Goal: Task Accomplishment & Management: Use online tool/utility

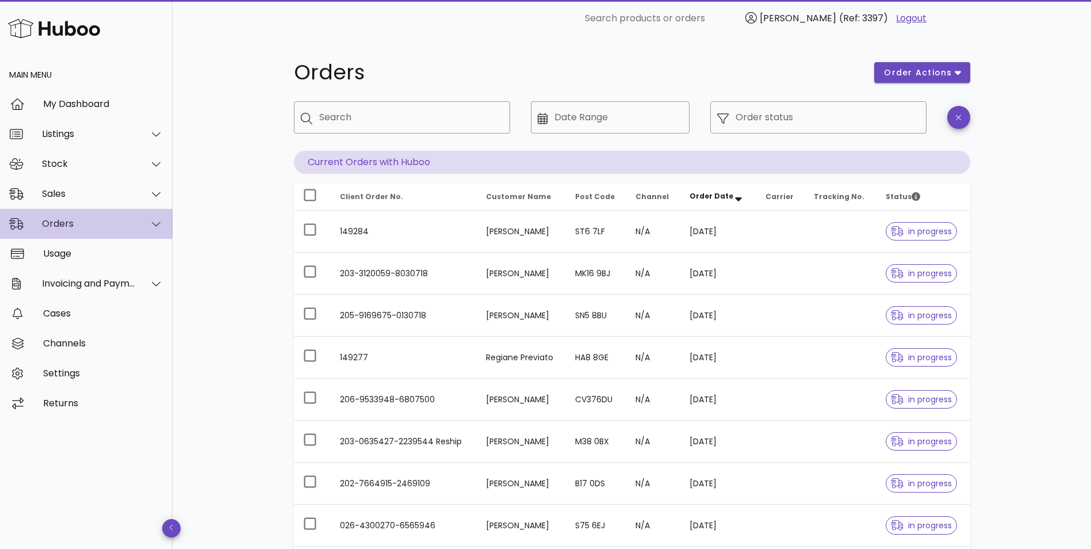
click at [87, 229] on div "Orders" at bounding box center [89, 223] width 94 height 11
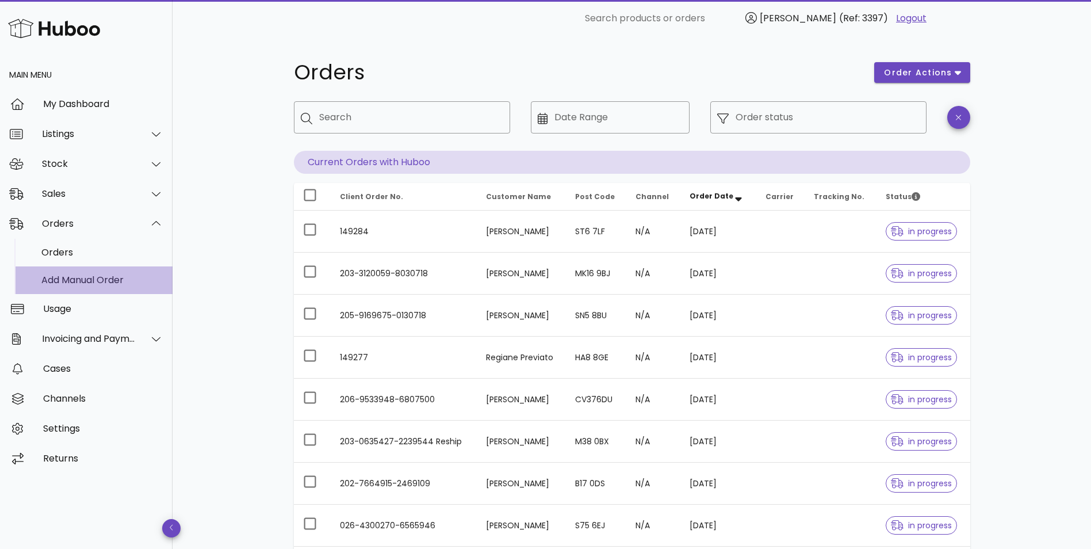
click at [87, 282] on div "Add Manual Order" at bounding box center [102, 279] width 122 height 11
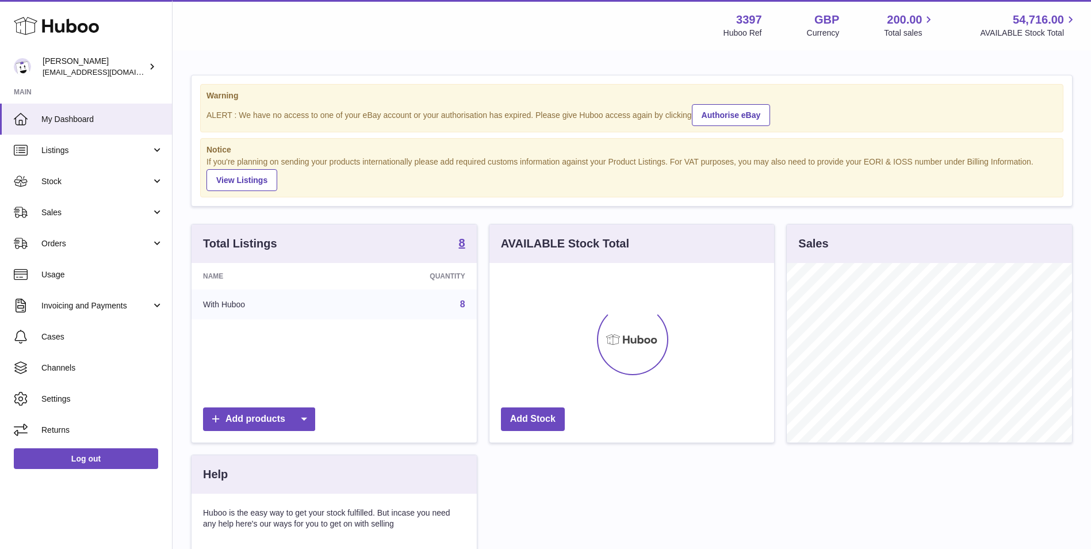
scroll to position [179, 285]
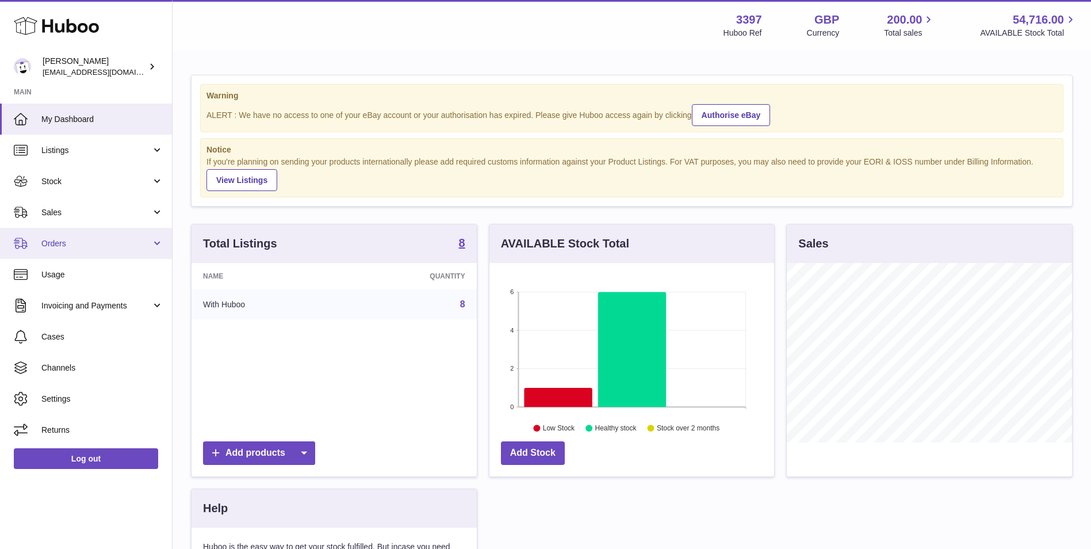
click at [88, 239] on span "Orders" at bounding box center [96, 243] width 110 height 11
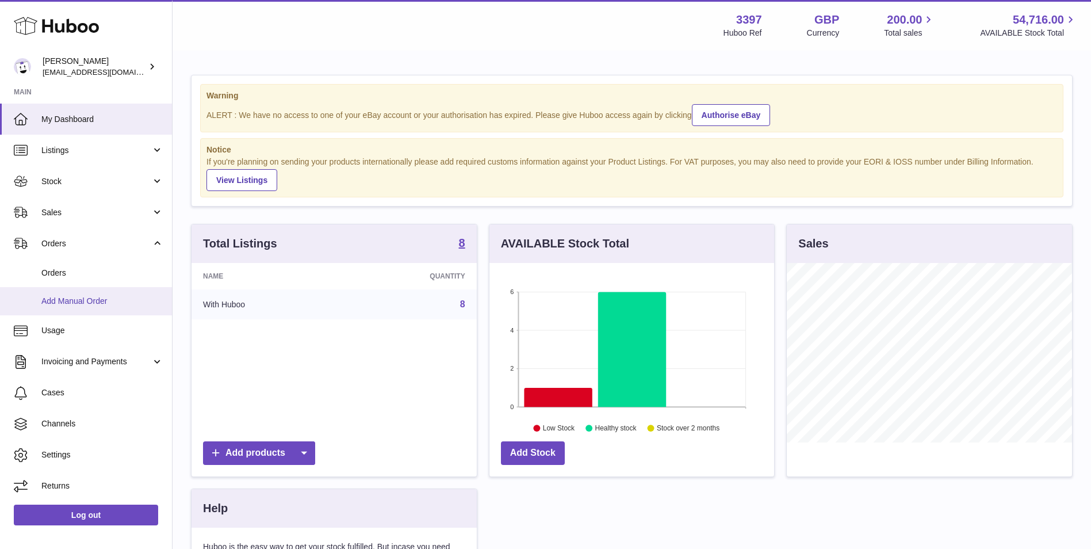
click at [84, 300] on span "Add Manual Order" at bounding box center [102, 301] width 122 height 11
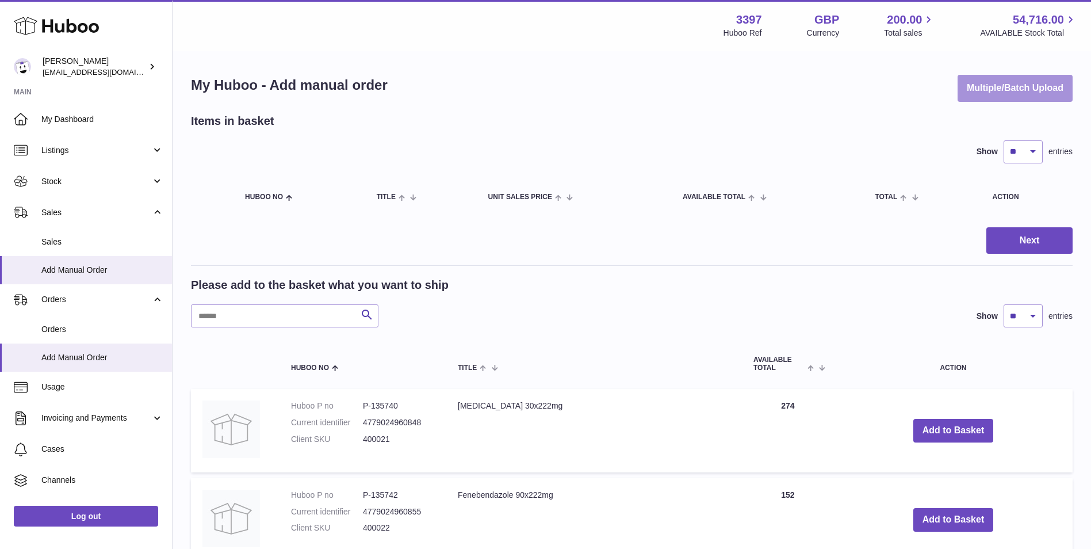
click at [994, 88] on button "Multiple/Batch Upload" at bounding box center [1014, 88] width 115 height 27
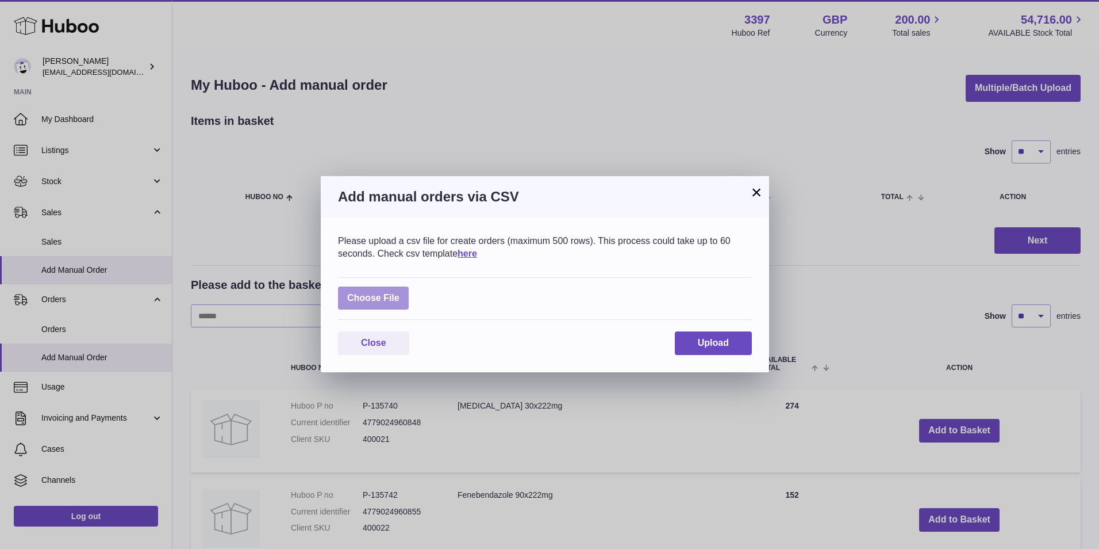
click at [384, 293] on label at bounding box center [373, 298] width 71 height 24
click at [400, 293] on input "file" at bounding box center [400, 292] width 1 height 1
type input "**********"
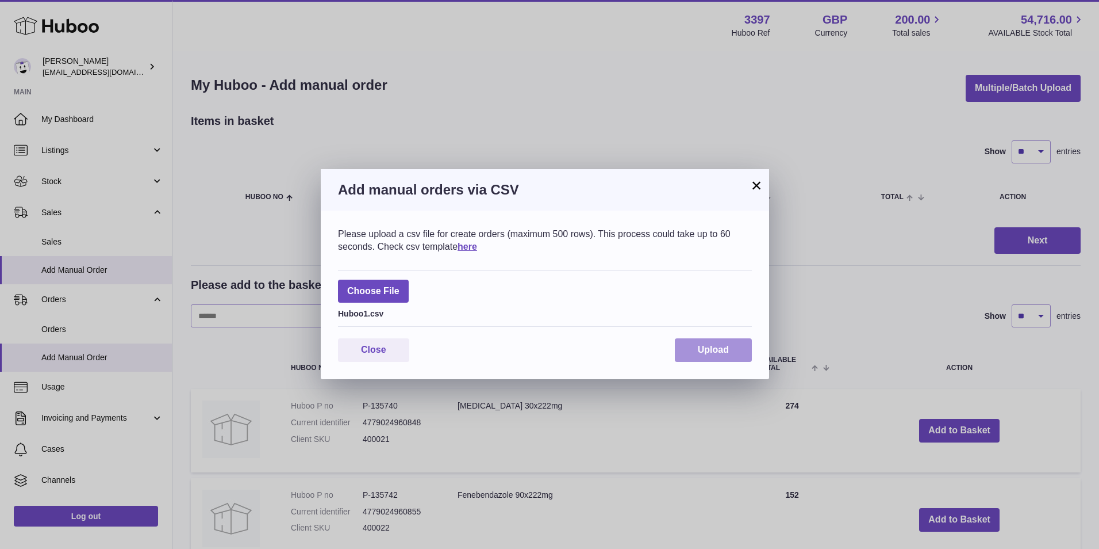
click at [717, 345] on span "Upload" at bounding box center [713, 349] width 31 height 10
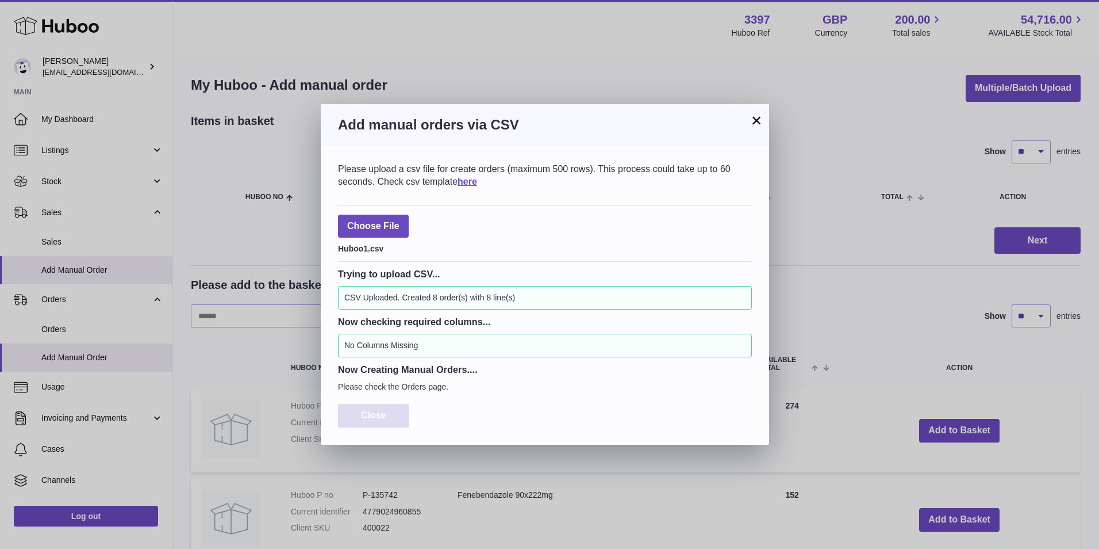
click at [388, 409] on button "Close" at bounding box center [373, 416] width 71 height 24
